Goal: Navigation & Orientation: Find specific page/section

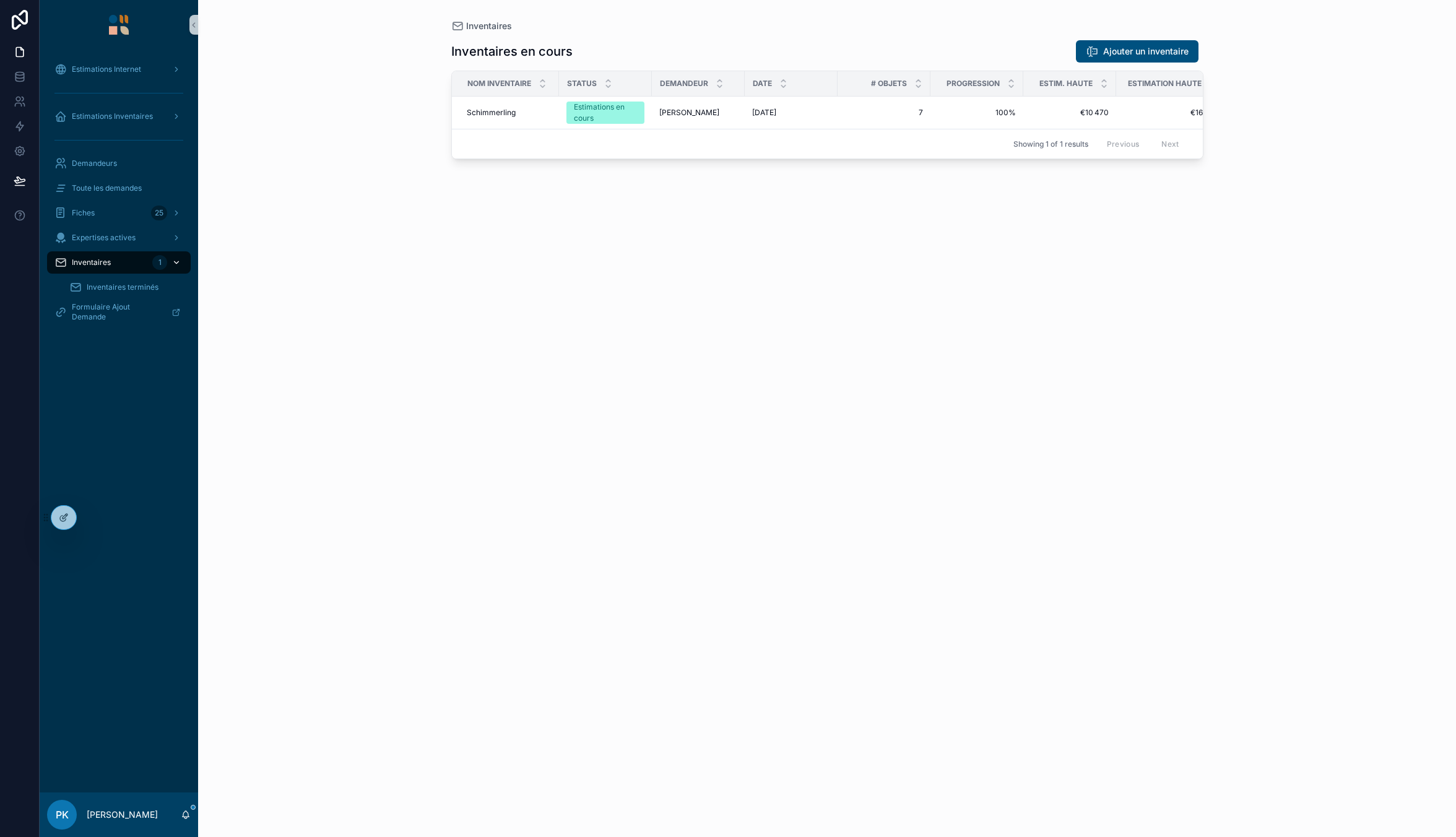
click at [95, 261] on span "Inventaires" at bounding box center [91, 262] width 39 height 10
click at [124, 116] on span "Estimations Inventaires" at bounding box center [113, 116] width 81 height 10
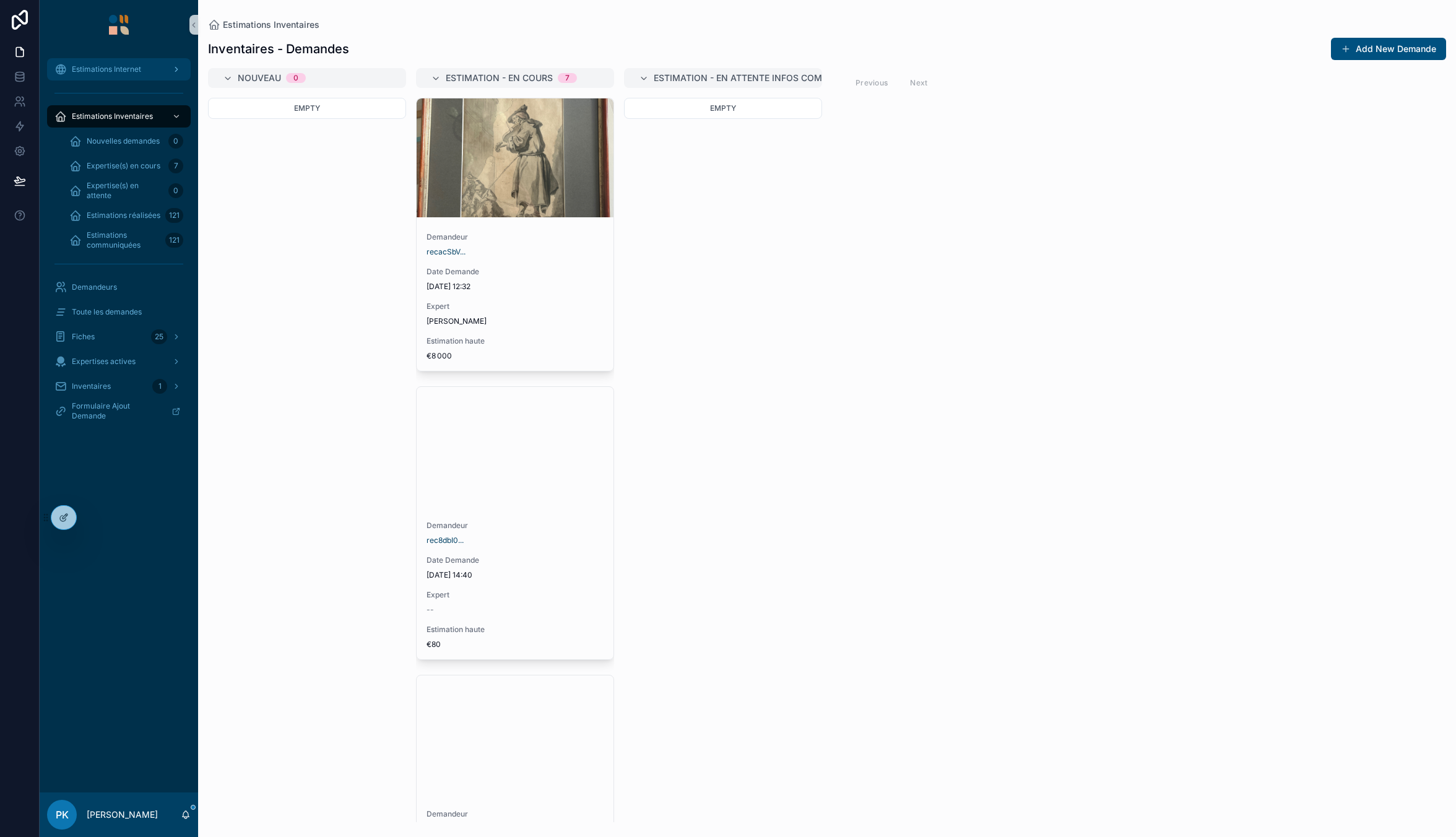
click at [110, 69] on span "Estimations Internet" at bounding box center [106, 69] width 69 height 10
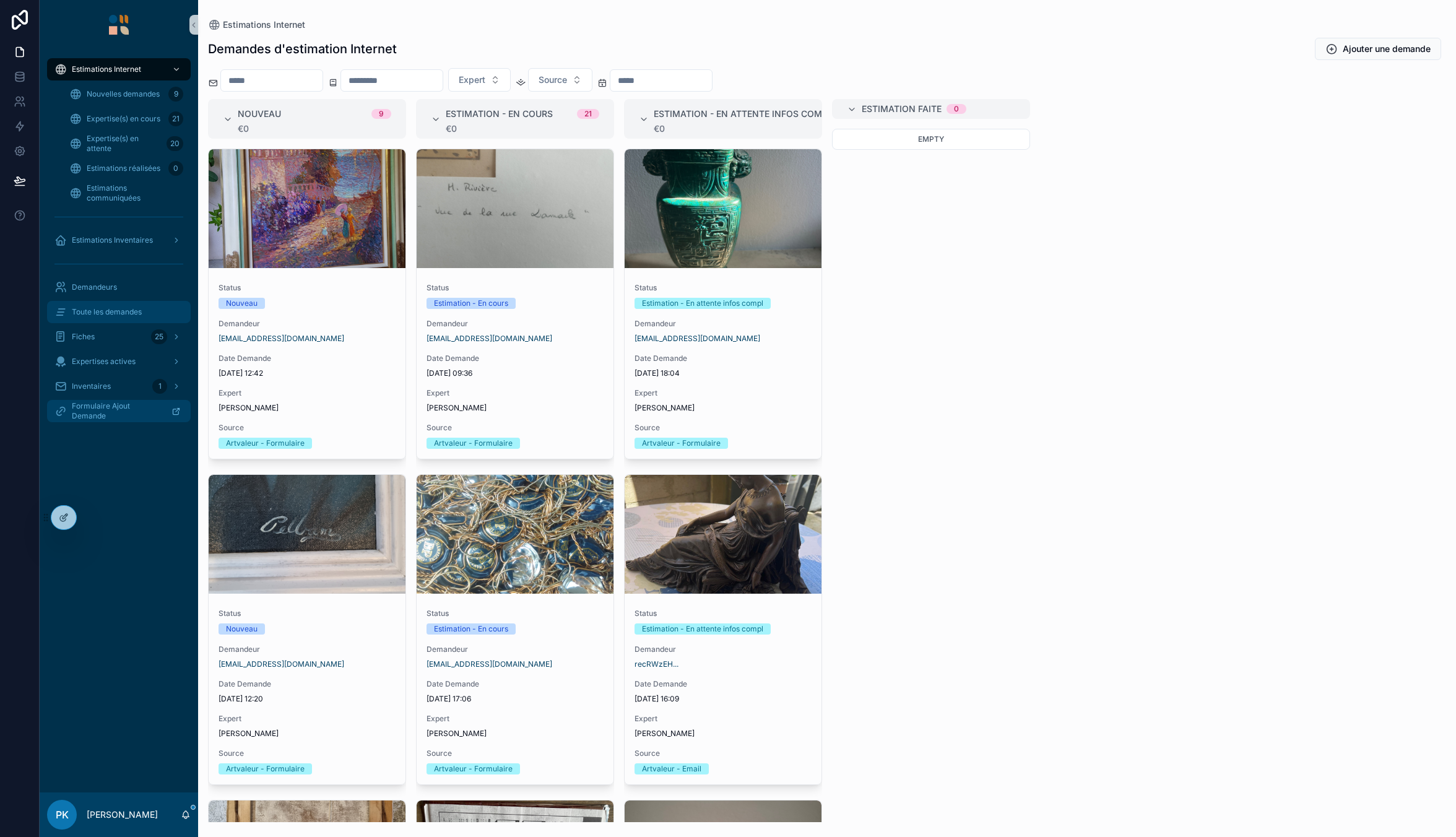
click at [111, 318] on div "Toute les demandes" at bounding box center [118, 311] width 129 height 19
